Goal: Task Accomplishment & Management: Use online tool/utility

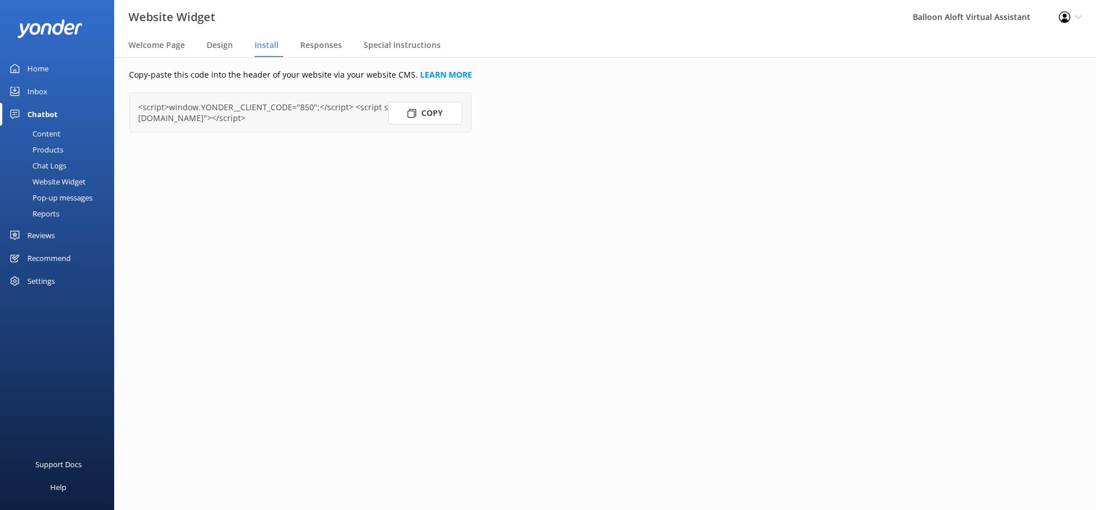
click at [442, 114] on button "Copy" at bounding box center [425, 113] width 74 height 23
click at [38, 68] on div "Home" at bounding box center [37, 68] width 21 height 23
